Goal: Task Accomplishment & Management: Manage account settings

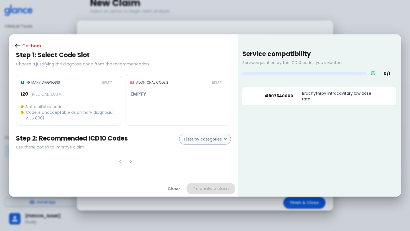
scroll to position [41, 0]
click at [171, 190] on button "Close" at bounding box center [174, 189] width 26 height 12
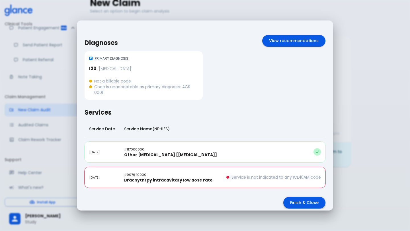
click at [295, 202] on button "Finish & Close" at bounding box center [304, 203] width 42 height 12
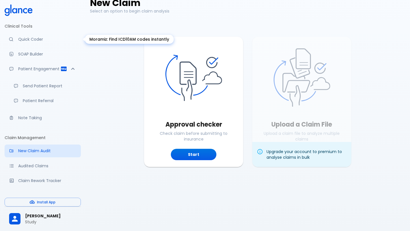
click at [42, 39] on p "Quick Coder" at bounding box center [47, 39] width 58 height 6
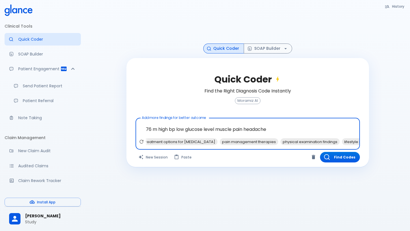
scroll to position [0, 302]
click at [158, 128] on textarea "76 m high bp low glucose level muscle pain headache" at bounding box center [248, 129] width 216 height 18
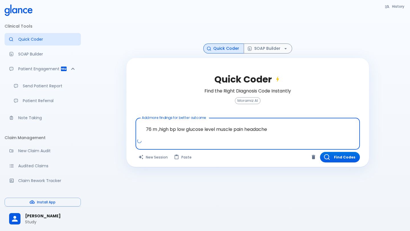
scroll to position [0, 0]
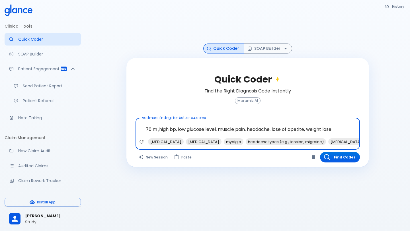
type textarea "76 m ,high bp, low glucose level, muscle pain, headache, lose of apetite, weigh…"
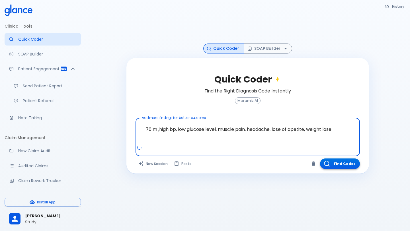
click at [339, 163] on button "Find Codes" at bounding box center [340, 164] width 40 height 11
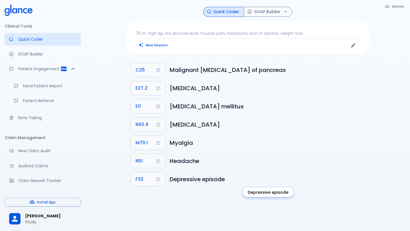
scroll to position [14, 0]
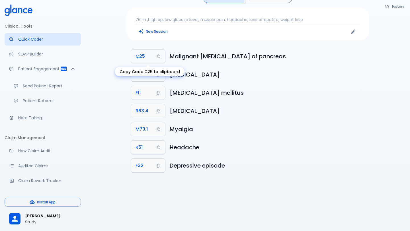
click at [159, 57] on icon "Copy Code C25 to clipboard" at bounding box center [158, 56] width 5 height 5
click at [160, 94] on icon "Copy Code E11 to clipboard" at bounding box center [158, 93] width 5 height 5
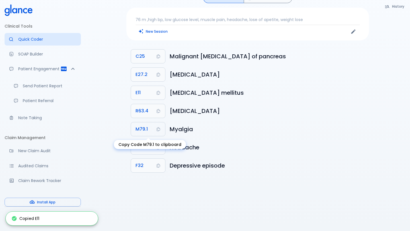
click at [161, 130] on button "M79.1" at bounding box center [148, 129] width 34 height 14
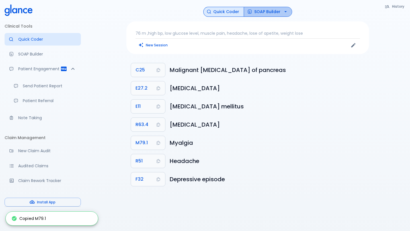
click at [273, 13] on button "SOAP Builder" at bounding box center [268, 12] width 48 height 10
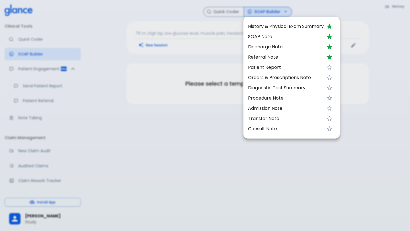
click at [282, 29] on span "History & Physical Exam Summary" at bounding box center [286, 26] width 76 height 7
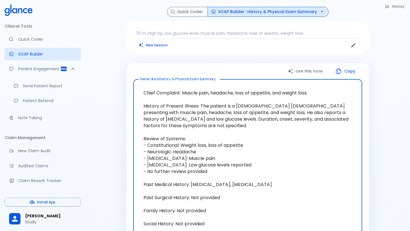
click at [289, 12] on button "SOAP Builder : History & Physical Exam Summary" at bounding box center [268, 12] width 121 height 10
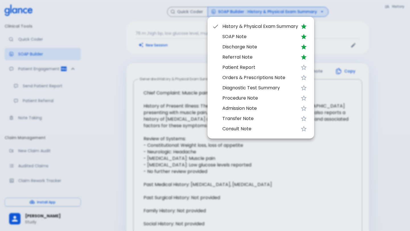
click at [284, 49] on span "Discharge Note" at bounding box center [260, 47] width 76 height 7
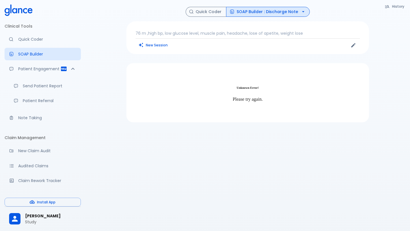
click at [254, 100] on p "Please try again." at bounding box center [247, 99] width 229 height 5
click at [285, 15] on button "SOAP Builder : Discharge Note" at bounding box center [268, 12] width 84 height 10
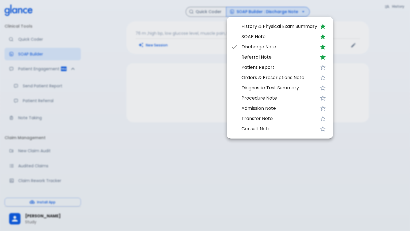
click at [277, 60] on span "Referral Note" at bounding box center [279, 57] width 76 height 7
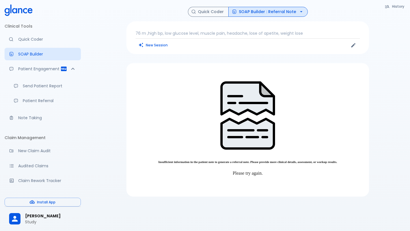
click at [253, 171] on p "Please try again." at bounding box center [247, 173] width 229 height 5
click at [262, 13] on button "SOAP Builder : Referral Note" at bounding box center [267, 12] width 79 height 10
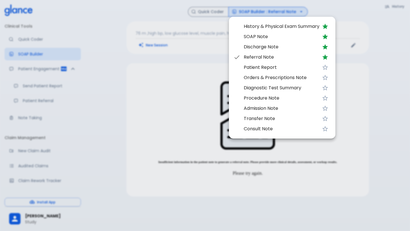
click at [263, 29] on span "History & Physical Exam Summary" at bounding box center [282, 26] width 76 height 7
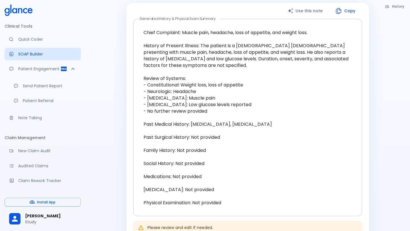
scroll to position [61, 0]
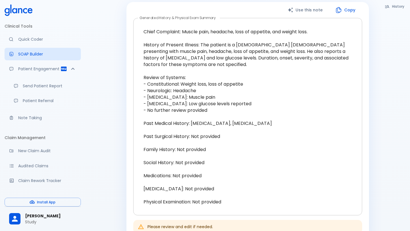
click at [206, 163] on textarea "Chief Complaint: Muscle pain, headache, loss of appetite, and weight loss. Hist…" at bounding box center [247, 117] width 221 height 188
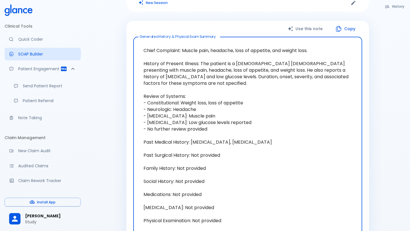
scroll to position [38, 0]
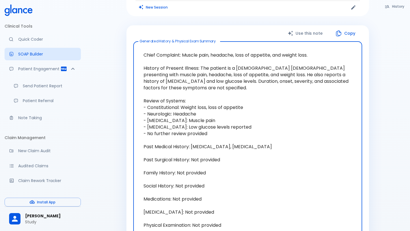
click at [208, 172] on textarea "Chief Complaint: Muscle pain, headache, loss of appetite, and weight loss. Hist…" at bounding box center [247, 140] width 221 height 188
click at [209, 172] on textarea "Chief Complaint: Muscle pain, headache, loss of appetite, and weight loss. Hist…" at bounding box center [247, 140] width 221 height 188
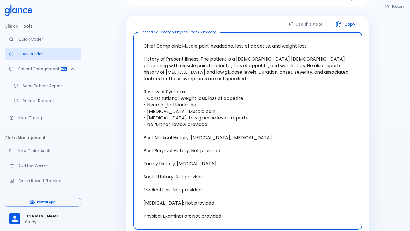
scroll to position [48, 0]
click at [225, 151] on textarea "Chief Complaint: Muscle pain, headache, loss of appetite, and weight loss. Hist…" at bounding box center [247, 130] width 221 height 188
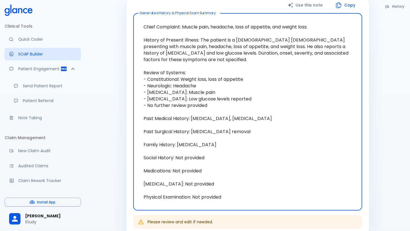
scroll to position [68, 0]
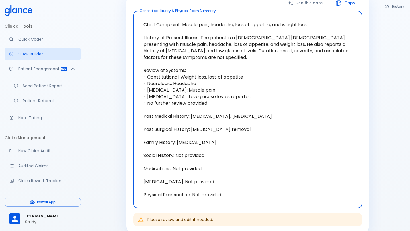
click at [206, 168] on textarea "Chief Complaint: Muscle pain, headache, loss of appetite, and weight loss. Hist…" at bounding box center [247, 110] width 221 height 188
click at [197, 184] on textarea "Chief Complaint: Muscle pain, headache, loss of appetite, and weight loss. Hist…" at bounding box center [247, 110] width 221 height 188
type textarea "Chief Complaint: Muscle pain, headache, loss of appetite, and weight loss. Hist…"
click at [224, 195] on textarea "Chief Complaint: Muscle pain, headache, loss of appetite, and weight loss. Hist…" at bounding box center [247, 110] width 221 height 188
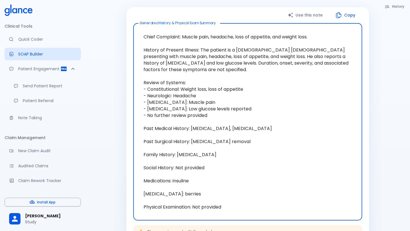
click at [310, 14] on button "Use this note" at bounding box center [306, 15] width 48 height 12
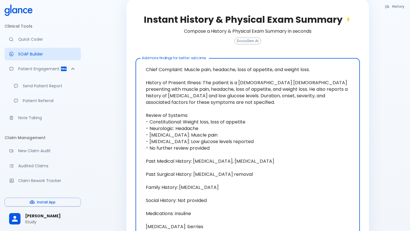
scroll to position [71, 0]
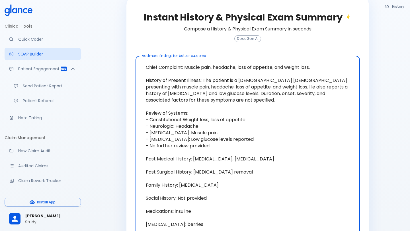
click at [249, 39] on span "DocuGen AI" at bounding box center [248, 39] width 26 height 4
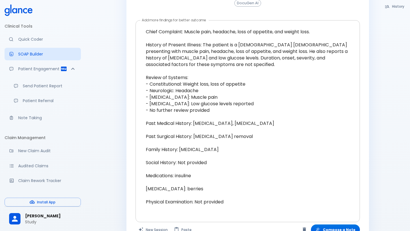
scroll to position [122, 0]
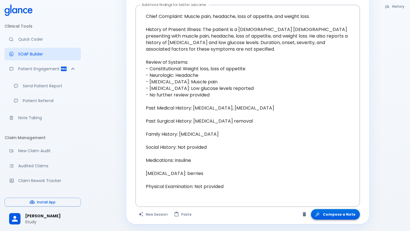
click at [344, 216] on button "Compose a Note" at bounding box center [335, 214] width 49 height 11
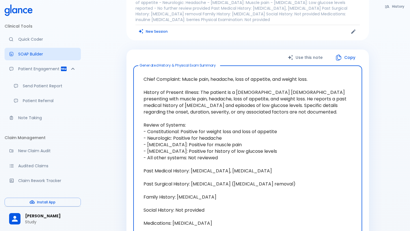
scroll to position [0, 0]
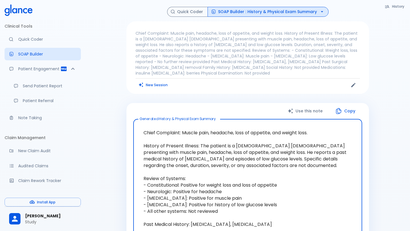
click at [298, 13] on button "SOAP Builder : History & Physical Exam Summary" at bounding box center [268, 12] width 121 height 10
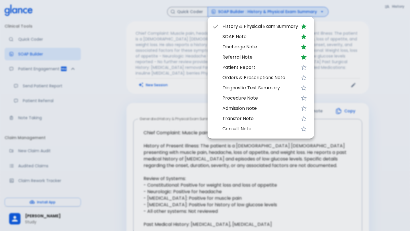
click at [285, 35] on span "SOAP Note" at bounding box center [260, 36] width 76 height 7
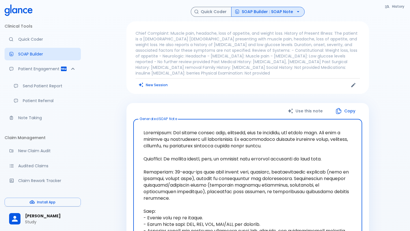
click at [292, 16] on button "SOAP Builder : SOAP Note" at bounding box center [267, 12] width 73 height 10
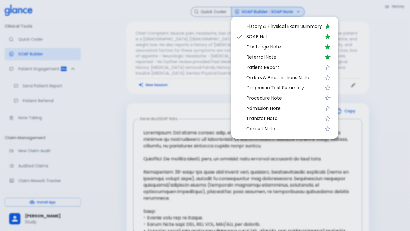
click at [275, 51] on li "Discharge Note" at bounding box center [284, 47] width 106 height 10
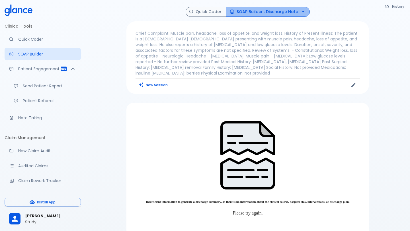
click at [274, 14] on button "SOAP Builder : Discharge Note" at bounding box center [268, 12] width 84 height 10
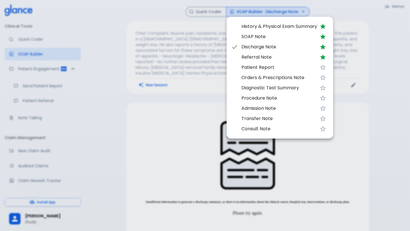
click at [264, 61] on li "Referral Note" at bounding box center [280, 57] width 106 height 10
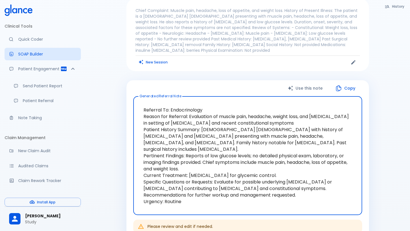
scroll to position [25, 0]
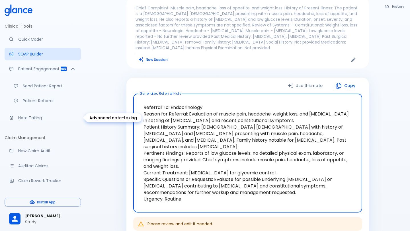
click at [26, 120] on p "Note Taking" at bounding box center [47, 118] width 58 height 6
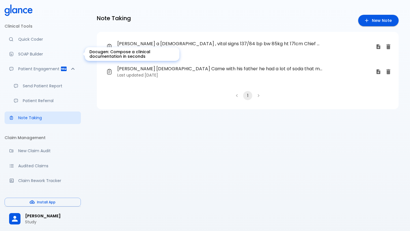
click at [34, 56] on p "SOAP Builder" at bounding box center [47, 54] width 58 height 6
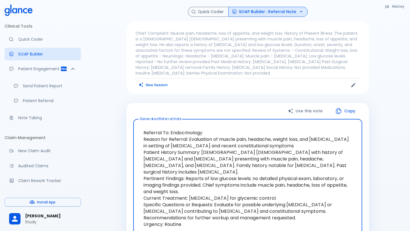
click at [350, 107] on button "Copy" at bounding box center [345, 111] width 33 height 12
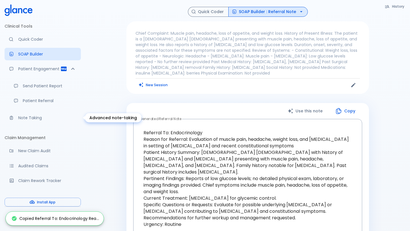
click at [32, 118] on p "Note Taking" at bounding box center [47, 118] width 58 height 6
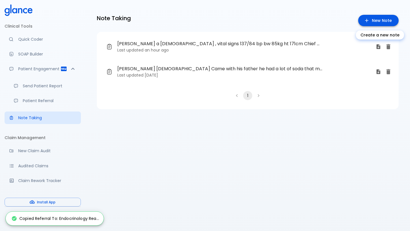
click at [385, 18] on link "New Note" at bounding box center [378, 21] width 40 height 12
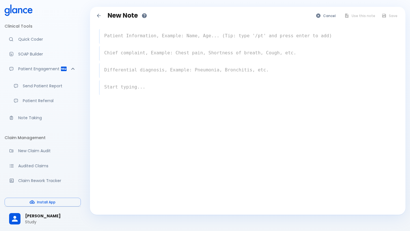
click at [208, 40] on textarea at bounding box center [248, 35] width 297 height 11
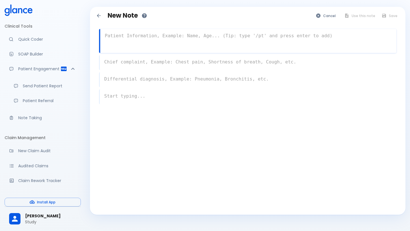
paste textarea "Referral To: Endocrinology Reason for Referral: Evaluation of muscle pain, head…"
type textarea "Referral To: Endocrinology Reason for Referral: Evaluation of muscle pain, head…"
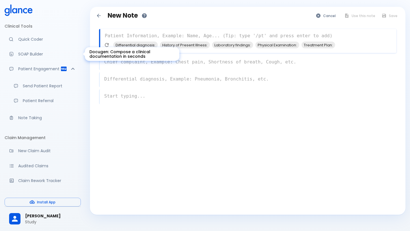
click at [30, 53] on p "SOAP Builder" at bounding box center [47, 54] width 58 height 6
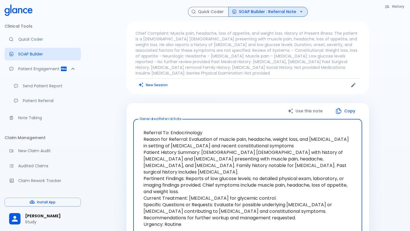
click at [294, 12] on button "SOAP Builder : Referral Note" at bounding box center [267, 12] width 79 height 10
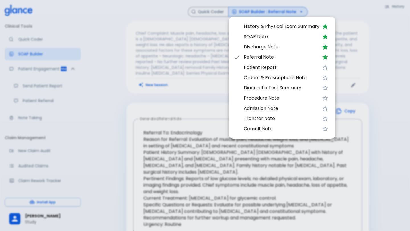
click at [280, 27] on span "History & Physical Exam Summary" at bounding box center [282, 26] width 76 height 7
type textarea "Chief Complaint: Muscle pain, headache, loss of appetite, and weight loss. Hist…"
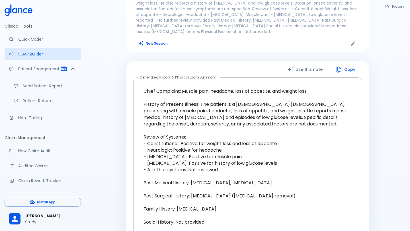
scroll to position [33, 0]
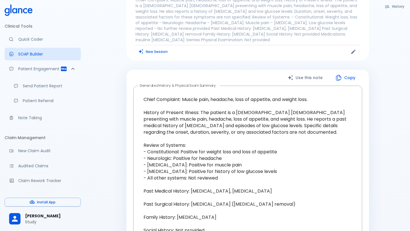
click at [350, 73] on button "Copy" at bounding box center [345, 78] width 33 height 12
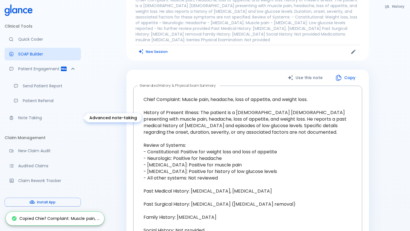
click at [36, 118] on p "Note Taking" at bounding box center [47, 118] width 58 height 6
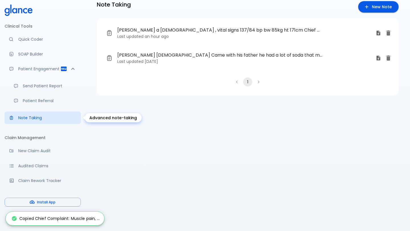
scroll to position [14, 0]
click at [377, 7] on link "New Note" at bounding box center [378, 7] width 40 height 12
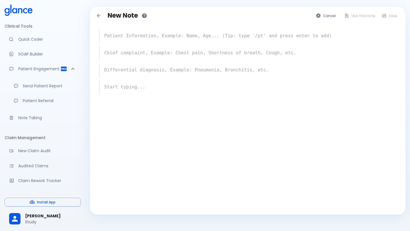
click at [171, 39] on textarea at bounding box center [248, 35] width 297 height 11
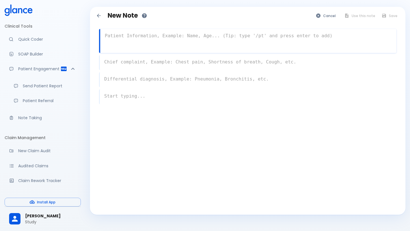
paste textarea "Chief Complaint: Muscle pain, headache, loss of appetite, and weight loss. Hist…"
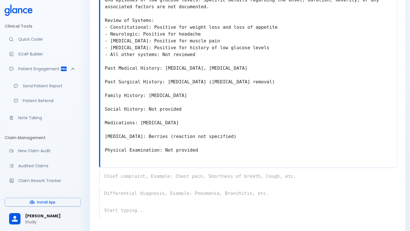
scroll to position [101, 0]
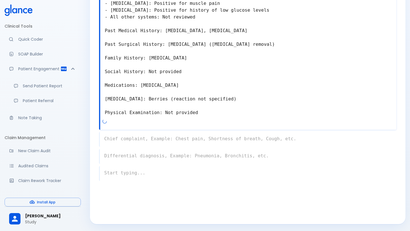
type textarea "Chief Complaint: Muscle pain, headache, loss of appetite, and weight loss. Hist…"
click at [192, 136] on div "x" at bounding box center [247, 139] width 297 height 15
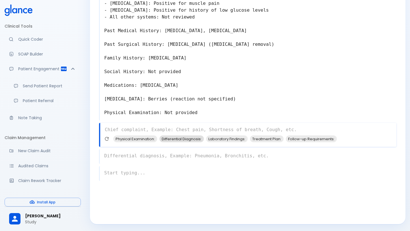
click at [192, 140] on span "Differential Diagnosis:" at bounding box center [181, 139] width 44 height 7
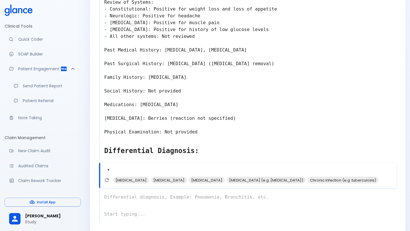
scroll to position [83, 0]
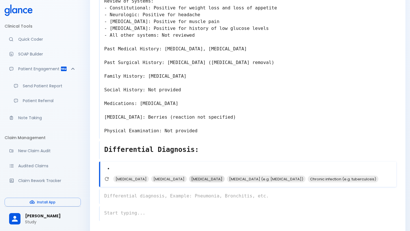
click at [217, 180] on span "[MEDICAL_DATA]" at bounding box center [207, 179] width 36 height 7
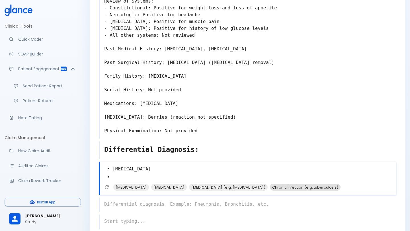
click at [270, 189] on span "Chronic infection (e.g. tuberculosis)" at bounding box center [305, 187] width 71 height 7
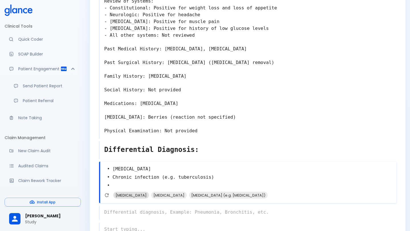
click at [149, 198] on span "[MEDICAL_DATA]" at bounding box center [131, 195] width 36 height 7
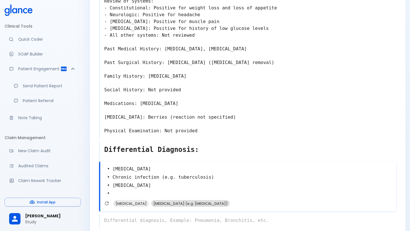
click at [181, 206] on span "[MEDICAL_DATA] (e.g. [MEDICAL_DATA])" at bounding box center [190, 203] width 79 height 7
type textarea "• [MEDICAL_DATA] • Chronic infection (e.g. tuberculosis) • [MEDICAL_DATA] • [ME…"
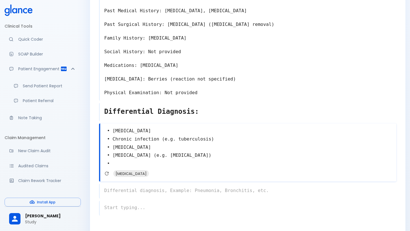
scroll to position [155, 0]
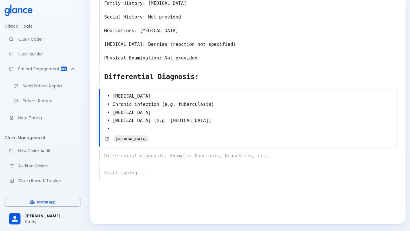
click at [169, 157] on div "x" at bounding box center [247, 156] width 297 height 15
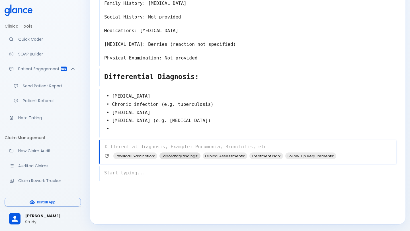
click at [173, 156] on span "Laboratory findings:" at bounding box center [179, 156] width 41 height 7
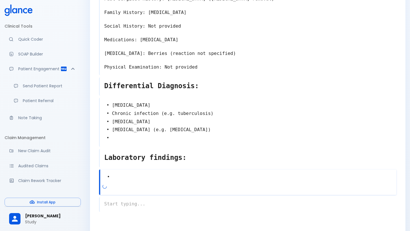
scroll to position [177, 0]
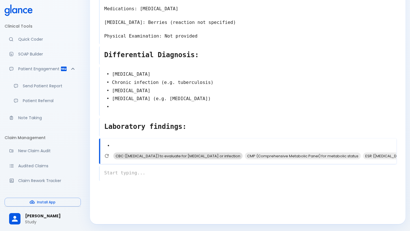
click at [176, 157] on span "CBC ([MEDICAL_DATA]) to evaluate for [MEDICAL_DATA] or infection" at bounding box center [177, 156] width 129 height 7
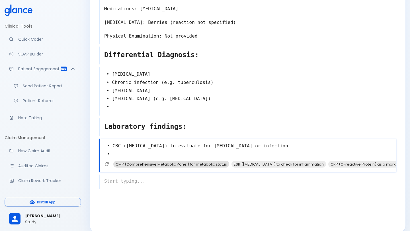
click at [175, 164] on span "CMP (Comprehensive Metabolic Panel) for metabolic status" at bounding box center [171, 164] width 116 height 7
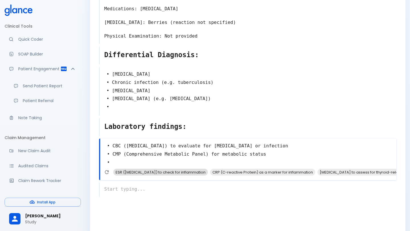
click at [208, 173] on span "ESR ([MEDICAL_DATA]) to check for inflammation" at bounding box center [160, 172] width 95 height 7
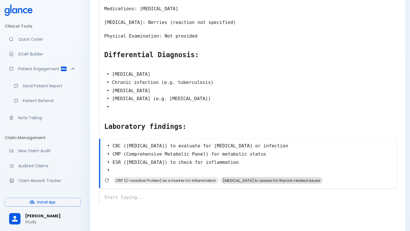
click at [226, 180] on span "[MEDICAL_DATA] to assess for thyroid-related issues" at bounding box center [272, 180] width 102 height 7
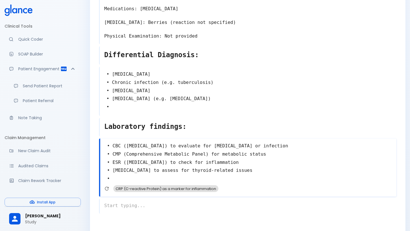
click at [193, 188] on span "CRP (C-reactive Protein) as a marker for inflammation" at bounding box center [165, 189] width 105 height 7
type textarea "• CBC ([MEDICAL_DATA]) to evaluate for [MEDICAL_DATA] or infection • CMP (Compr…"
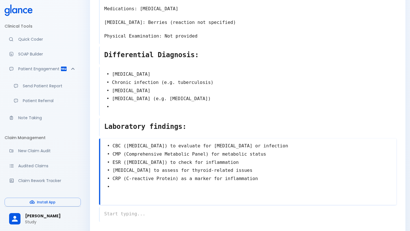
scroll to position [218, 0]
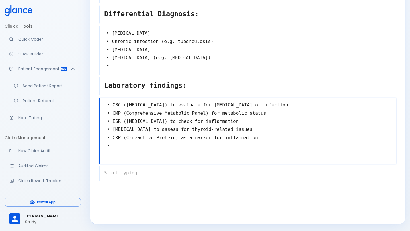
click at [144, 176] on div "x" at bounding box center [247, 173] width 297 height 15
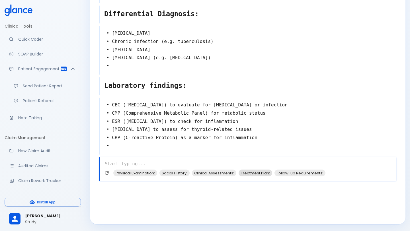
click at [249, 173] on span "Treatment Plan:" at bounding box center [256, 173] width 34 height 7
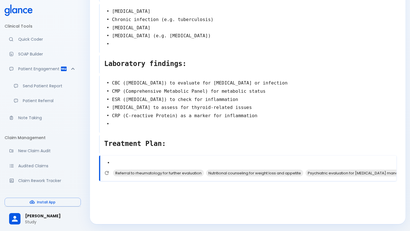
scroll to position [0, 243]
click at [263, 173] on span "Nutritional counseling for weight loss and appetite" at bounding box center [231, 173] width 97 height 7
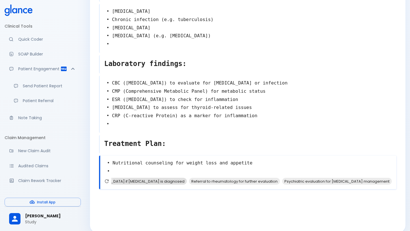
scroll to position [0, 0]
click at [181, 182] on span "Nonsteroidal anti-inflammatory drugs (NSAIDs) for pain relief" at bounding box center [171, 181] width 117 height 7
type textarea "• Nutritional counseling for weight loss and appetite • Nonsteroidal anti-infla…"
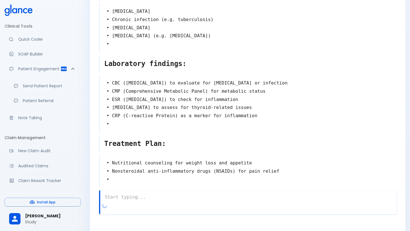
click at [141, 200] on textarea at bounding box center [248, 197] width 296 height 11
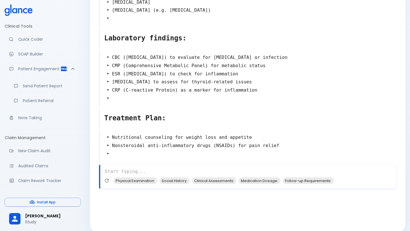
scroll to position [274, 0]
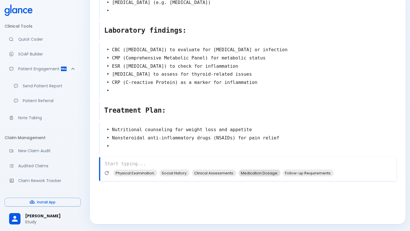
click at [265, 175] on span "Medication Dosage:" at bounding box center [260, 173] width 42 height 7
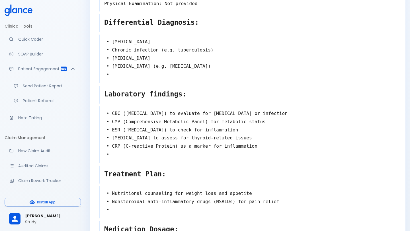
scroll to position [296, 0]
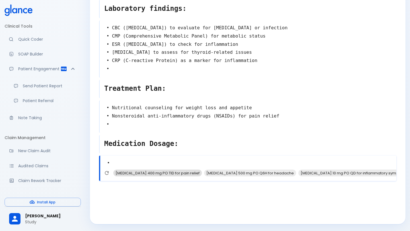
click at [181, 173] on span "[MEDICAL_DATA] 400 mg PO TID for pain relief" at bounding box center [157, 173] width 89 height 7
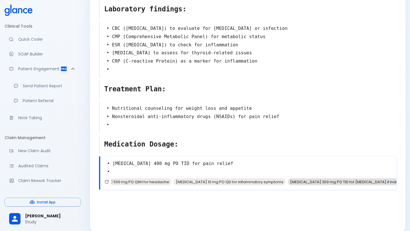
scroll to position [0, 0]
click at [285, 184] on span "[MEDICAL_DATA] 10 mg PO QD for inflammatory symptoms" at bounding box center [264, 182] width 112 height 7
type textarea "• [MEDICAL_DATA] 400 mg PO TID for pain relief • [MEDICAL_DATA] 10 mg PO QD for…"
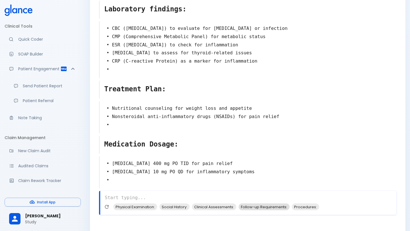
click at [263, 209] on span "Follow-up Requirements:" at bounding box center [264, 207] width 51 height 7
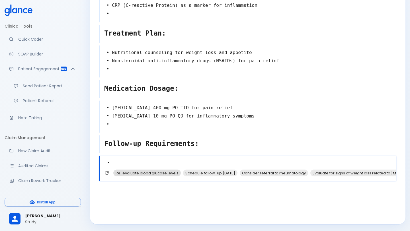
click at [142, 172] on span "Re-evaluate blood glucose levels" at bounding box center [146, 173] width 67 height 7
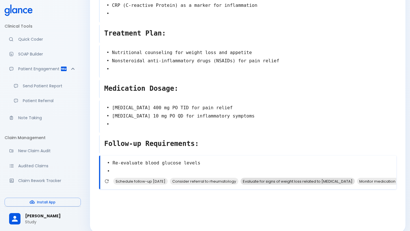
click at [284, 180] on span "Evaluate for signs of weight loss related to [MEDICAL_DATA]" at bounding box center [298, 181] width 114 height 7
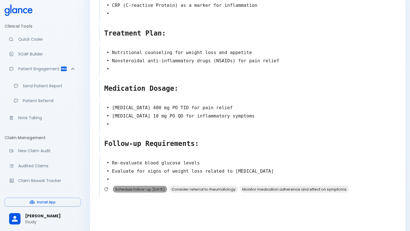
click at [167, 190] on span "Schedule follow-up [DATE]" at bounding box center [140, 189] width 54 height 7
type textarea "• Re-evaluate blood glucose levels • Evaluate for signs of weight loss related …"
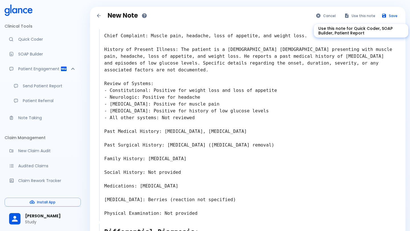
click at [368, 13] on button "Use this note" at bounding box center [359, 16] width 37 height 8
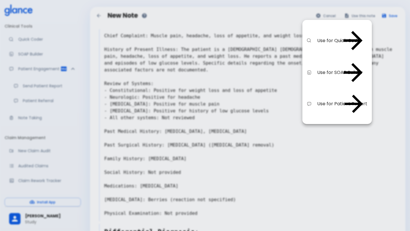
click at [339, 69] on span "Use for SOAP Builder" at bounding box center [328, 72] width 22 height 7
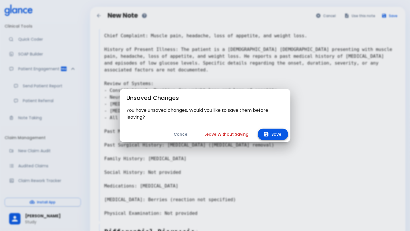
click at [274, 137] on button "Save" at bounding box center [273, 135] width 30 height 12
click at [226, 134] on button "Leave Without Saving" at bounding box center [220, 135] width 58 height 12
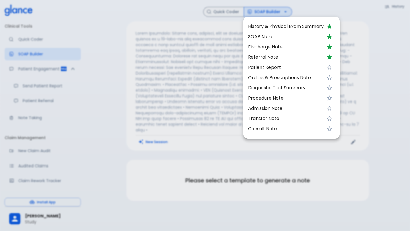
click at [302, 37] on span "SOAP Note" at bounding box center [286, 36] width 76 height 7
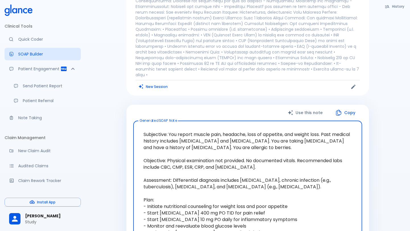
scroll to position [54, 0]
click at [316, 108] on button "Use this note" at bounding box center [306, 114] width 48 height 12
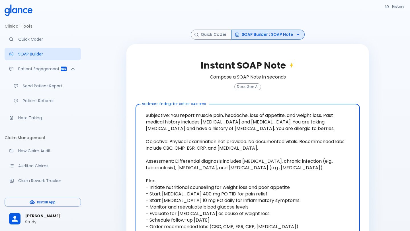
scroll to position [0, 0]
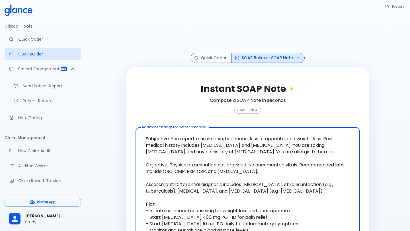
click at [265, 58] on button "SOAP Builder : SOAP Note" at bounding box center [267, 58] width 73 height 10
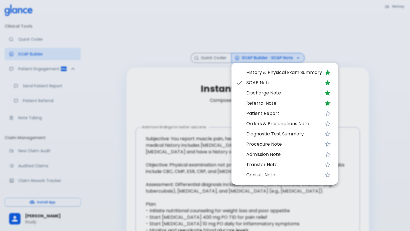
click at [264, 95] on span "Discharge Note" at bounding box center [284, 93] width 76 height 7
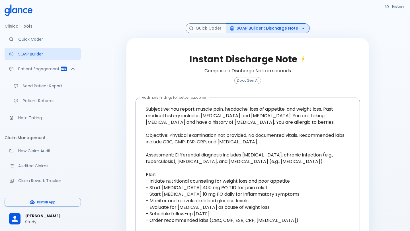
scroll to position [63, 0]
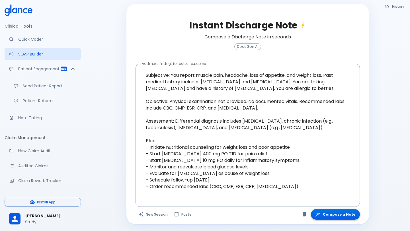
click at [333, 213] on button "Compose a Note" at bounding box center [335, 214] width 49 height 11
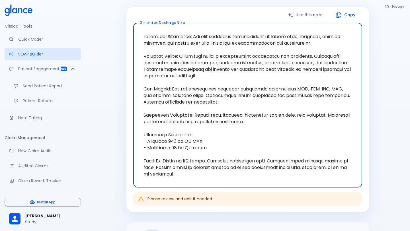
scroll to position [0, 0]
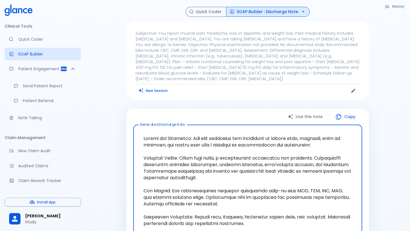
click at [284, 15] on button "SOAP Builder : Discharge Note" at bounding box center [268, 12] width 84 height 10
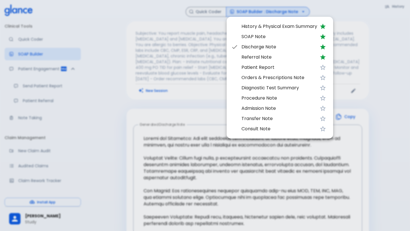
click at [279, 54] on span "Referral Note" at bounding box center [279, 57] width 76 height 7
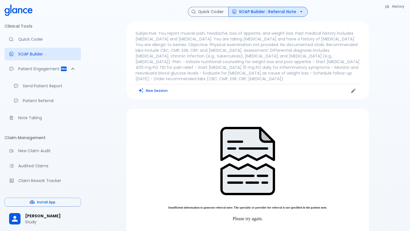
click at [276, 15] on button "SOAP Builder : Referral Note" at bounding box center [267, 12] width 79 height 10
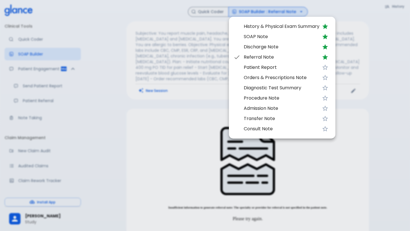
click at [270, 66] on span "Patient Report" at bounding box center [282, 67] width 76 height 7
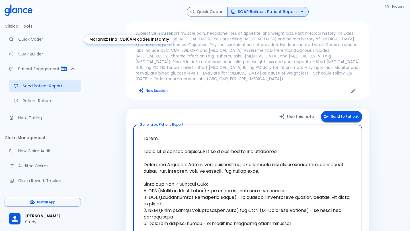
click at [44, 41] on p "Quick Coder" at bounding box center [47, 39] width 58 height 6
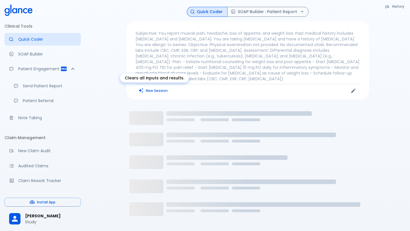
click at [154, 90] on button "New Session" at bounding box center [154, 91] width 36 height 8
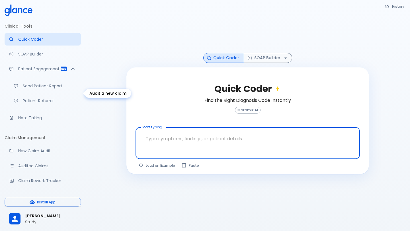
scroll to position [90, 0]
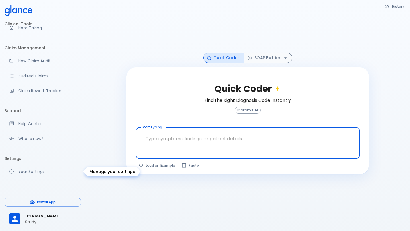
click at [27, 171] on p "Your Settings" at bounding box center [47, 172] width 58 height 6
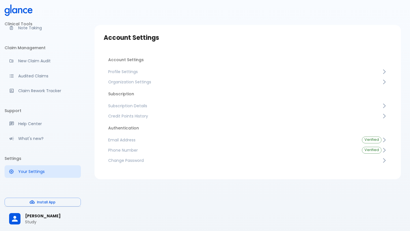
click at [148, 72] on span "Profile Settings" at bounding box center [244, 72] width 273 height 6
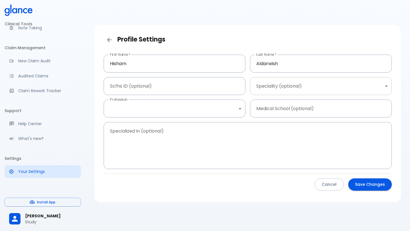
click at [271, 83] on body "↧ pull to refresh ↧ Clinical Tools Quick Coder SOAP Builder Patient Engagement …" at bounding box center [205, 122] width 410 height 245
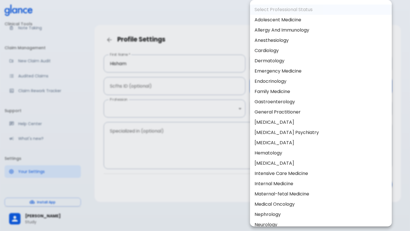
click at [159, 51] on div at bounding box center [205, 115] width 410 height 231
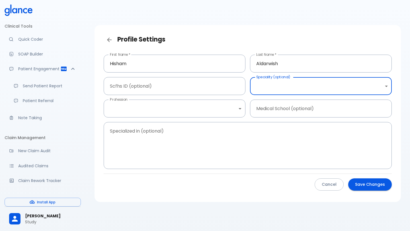
scroll to position [90, 0]
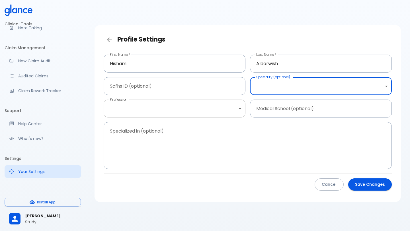
click at [143, 103] on body "↧ pull to refresh ↧ Clinical Tools Quick Coder SOAP Builder Patient Engagement …" at bounding box center [205, 122] width 410 height 245
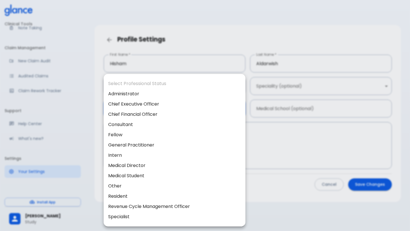
click at [306, 103] on div at bounding box center [205, 115] width 410 height 231
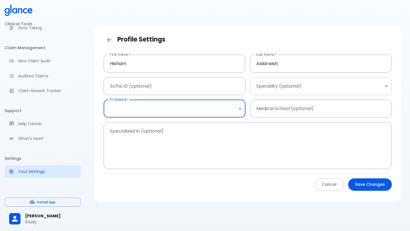
click at [301, 90] on body "↧ pull to refresh ↧ Clinical Tools Quick Coder SOAP Builder Patient Engagement …" at bounding box center [205, 122] width 410 height 245
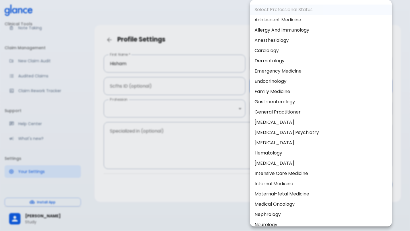
click at [301, 90] on li "Family Medicine" at bounding box center [321, 92] width 142 height 10
type input "Family Medicine"
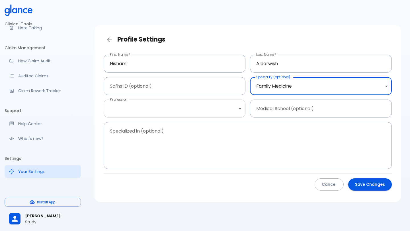
click at [227, 112] on body "↧ pull to refresh ↧ Clinical Tools Quick Coder SOAP Builder Patient Engagement …" at bounding box center [205, 122] width 410 height 245
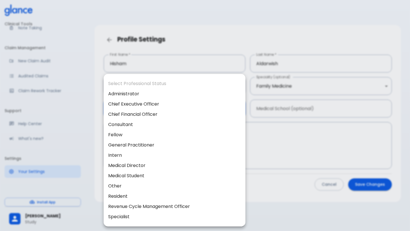
click at [208, 136] on li "Fellow" at bounding box center [175, 135] width 142 height 10
type input "fellow"
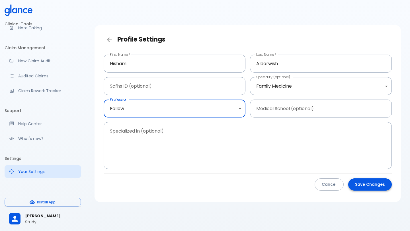
click at [356, 183] on button "Save Changes" at bounding box center [370, 185] width 44 height 12
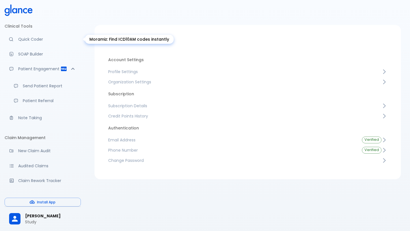
click at [36, 41] on p "Quick Coder" at bounding box center [47, 39] width 58 height 6
